Goal: Navigation & Orientation: Understand site structure

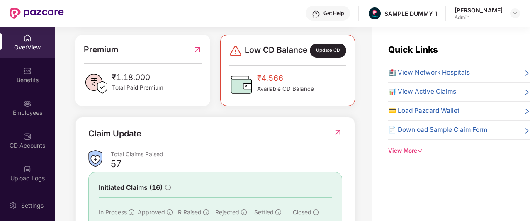
scroll to position [291, 0]
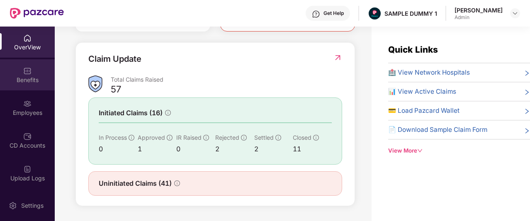
click at [33, 69] on div "Benefits" at bounding box center [27, 74] width 55 height 31
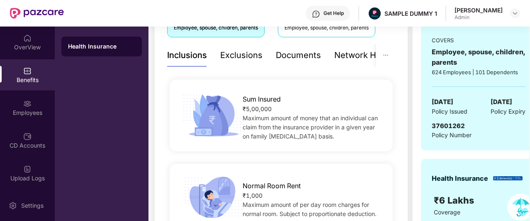
scroll to position [184, 0]
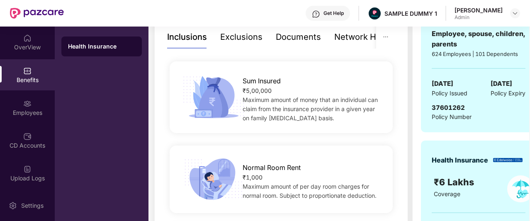
click at [229, 37] on div "Exclusions" at bounding box center [241, 37] width 42 height 13
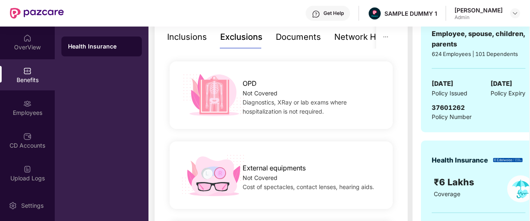
click at [307, 39] on div "Documents" at bounding box center [298, 37] width 45 height 13
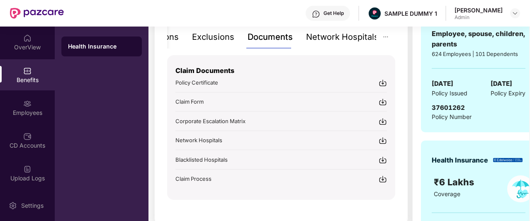
click at [347, 34] on div "Network Hospitals" at bounding box center [342, 37] width 73 height 13
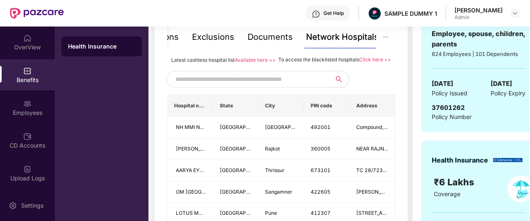
scroll to position [201, 0]
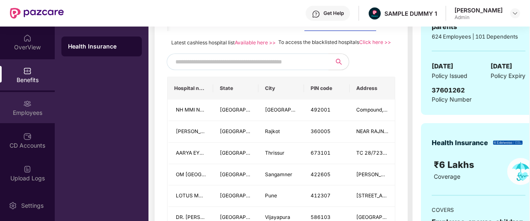
click at [35, 110] on div "Employees" at bounding box center [27, 113] width 55 height 8
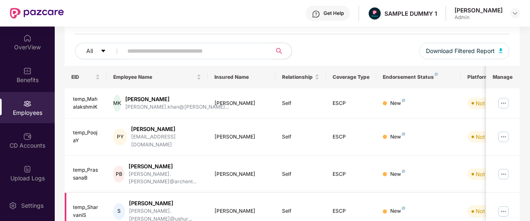
scroll to position [0, 0]
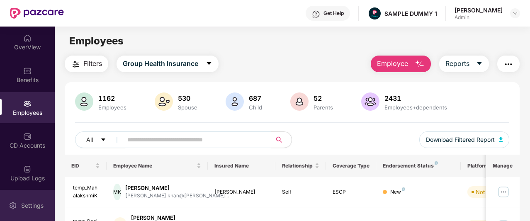
click at [36, 200] on div "Settings" at bounding box center [27, 205] width 55 height 31
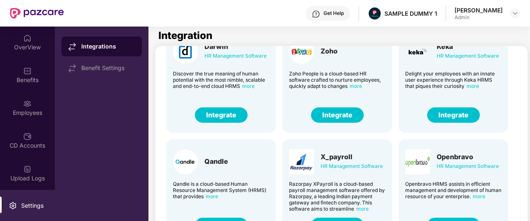
scroll to position [21, 0]
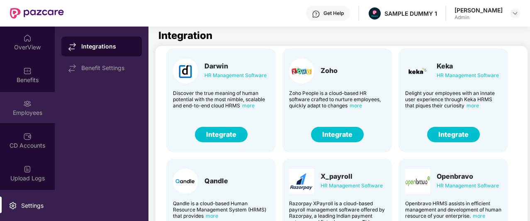
click at [30, 101] on div "Employees" at bounding box center [27, 107] width 55 height 31
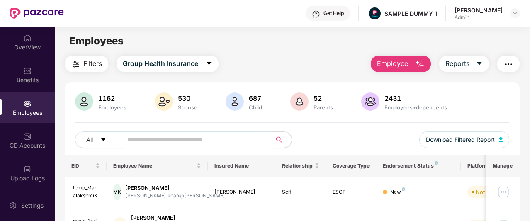
click at [407, 66] on span "Employee" at bounding box center [392, 64] width 31 height 10
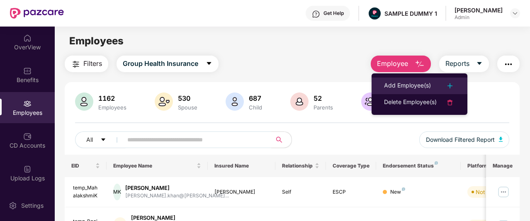
click at [403, 78] on li "Add Employee(s)" at bounding box center [420, 86] width 96 height 17
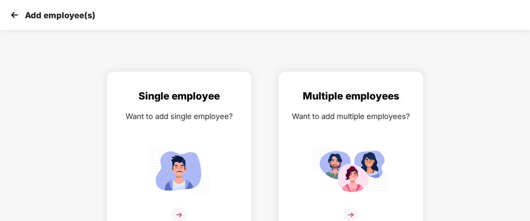
click at [11, 13] on img at bounding box center [14, 15] width 12 height 12
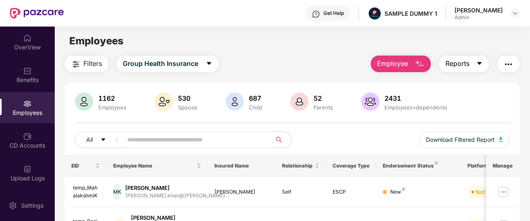
click at [476, 64] on button "Reports" at bounding box center [464, 64] width 50 height 17
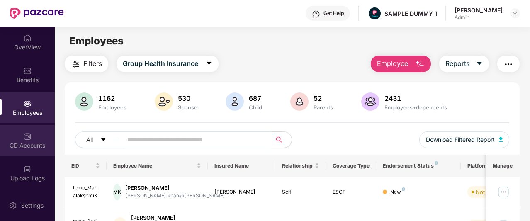
click at [33, 130] on div "CD Accounts" at bounding box center [27, 140] width 55 height 31
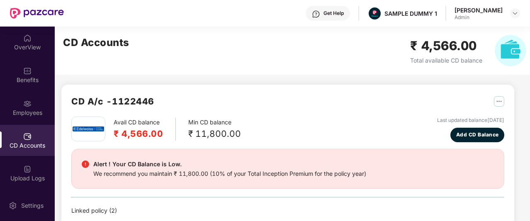
scroll to position [22, 0]
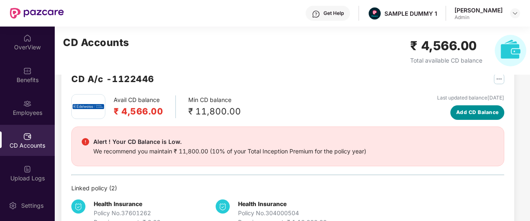
click at [471, 110] on span "Add CD Balance" at bounding box center [477, 113] width 43 height 8
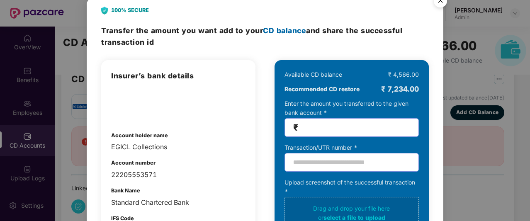
scroll to position [0, 0]
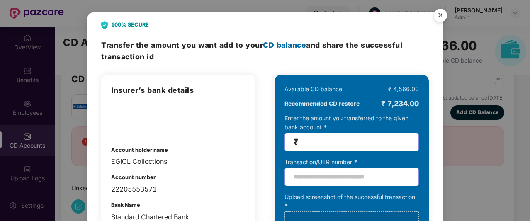
click at [443, 15] on img "Close" at bounding box center [440, 16] width 23 height 23
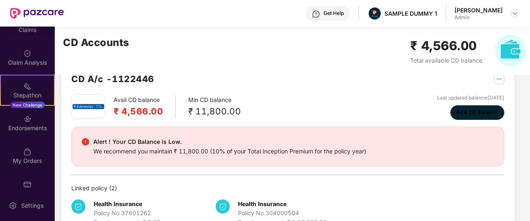
scroll to position [182, 0]
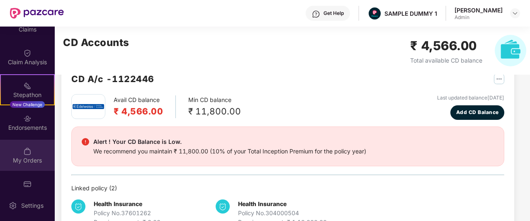
click at [29, 154] on img at bounding box center [27, 151] width 8 height 8
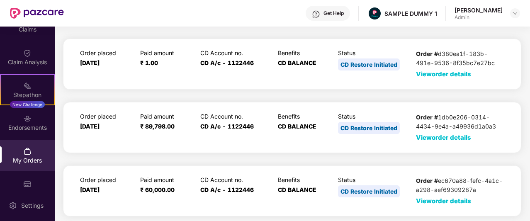
click at [430, 71] on span "View order details" at bounding box center [443, 74] width 55 height 8
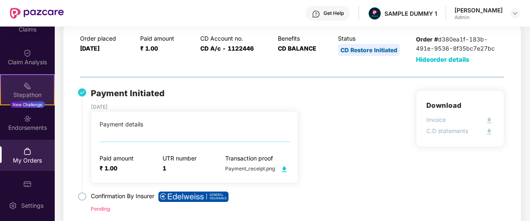
scroll to position [139, 0]
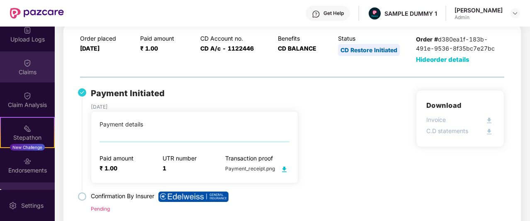
click at [29, 71] on div "Claims" at bounding box center [27, 72] width 55 height 8
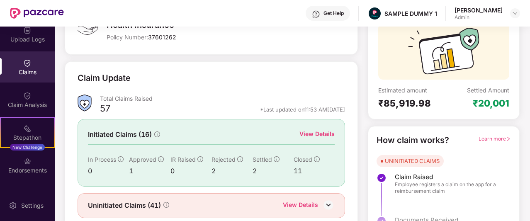
scroll to position [103, 0]
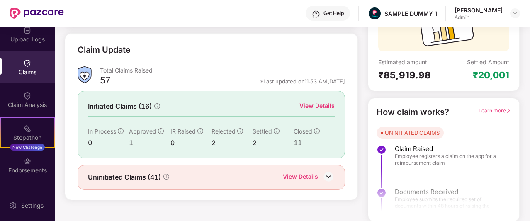
click at [297, 176] on div "View Details" at bounding box center [300, 177] width 35 height 11
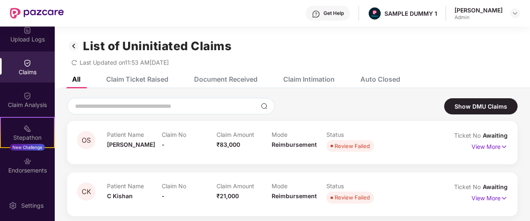
click at [146, 85] on div "Claim Ticket Raised" at bounding box center [131, 79] width 75 height 18
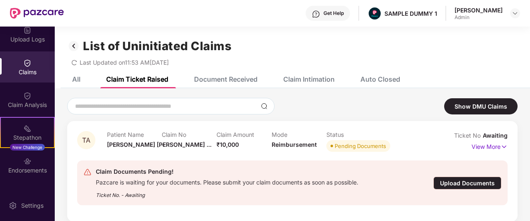
click at [226, 77] on div "Document Received" at bounding box center [225, 79] width 63 height 8
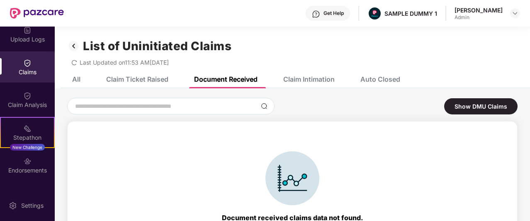
click at [298, 77] on div "Claim Intimation" at bounding box center [308, 79] width 51 height 8
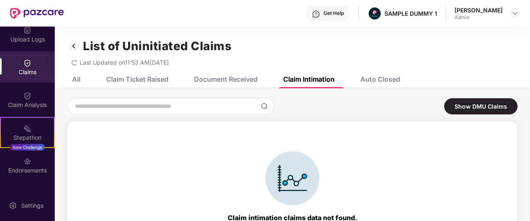
click at [392, 74] on div "Auto Closed" at bounding box center [374, 79] width 52 height 18
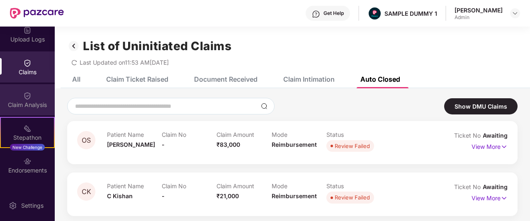
click at [39, 96] on div "Claim Analysis" at bounding box center [27, 99] width 55 height 31
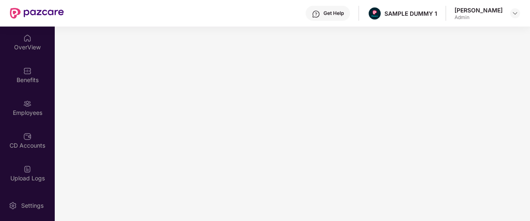
scroll to position [178, 0]
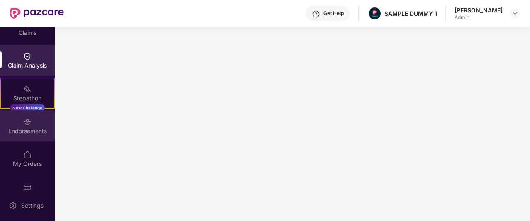
click at [25, 120] on img at bounding box center [27, 122] width 8 height 8
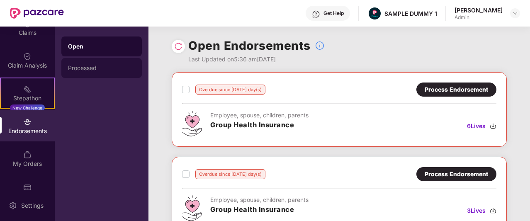
click at [118, 63] on div "Processed" at bounding box center [101, 68] width 80 height 20
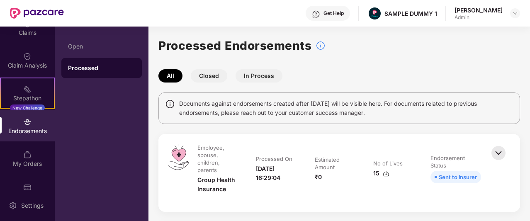
click at [218, 81] on button "Closed" at bounding box center [209, 75] width 37 height 13
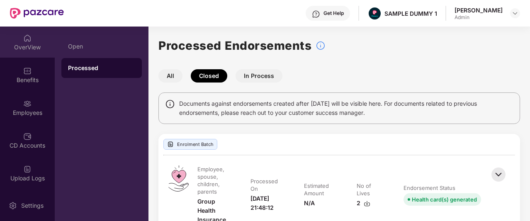
click at [27, 44] on div "OverView" at bounding box center [27, 47] width 55 height 8
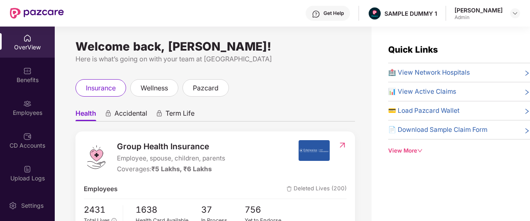
click at [339, 19] on div "Get Help" at bounding box center [328, 13] width 44 height 15
click at [254, 31] on div "Welcome back, Rahul Krishna! Here is what’s going on with your team at Pazcare …" at bounding box center [213, 129] width 317 height 205
